Goal: Task Accomplishment & Management: Complete application form

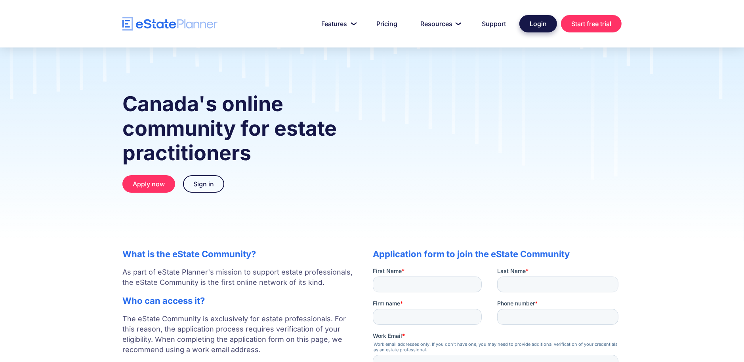
click at [532, 21] on link "Login" at bounding box center [538, 23] width 38 height 17
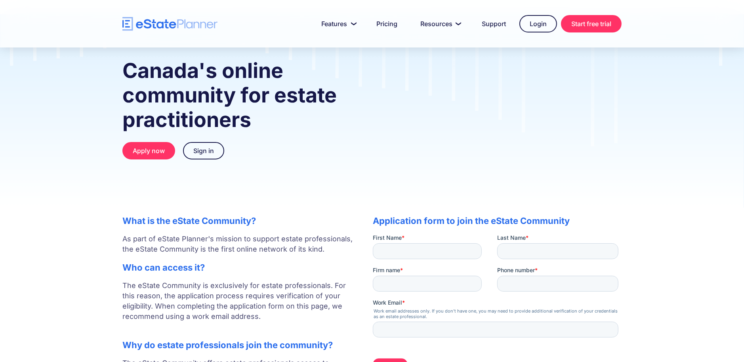
scroll to position [79, 0]
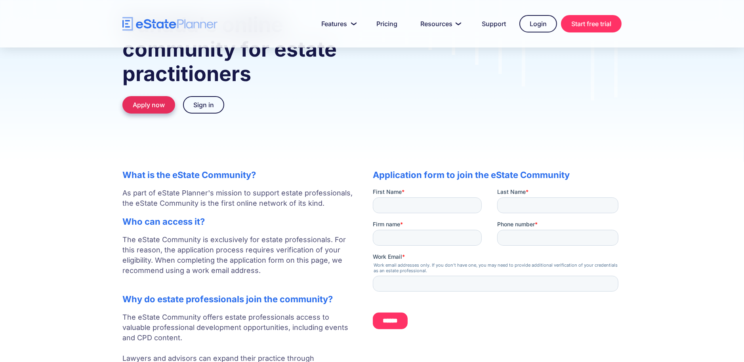
click at [144, 102] on link "Apply now" at bounding box center [148, 104] width 53 height 17
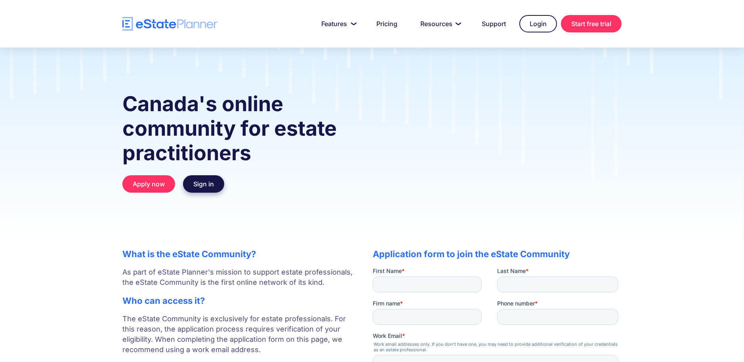
click at [196, 187] on link "Sign in" at bounding box center [203, 183] width 41 height 17
